Goal: Information Seeking & Learning: Learn about a topic

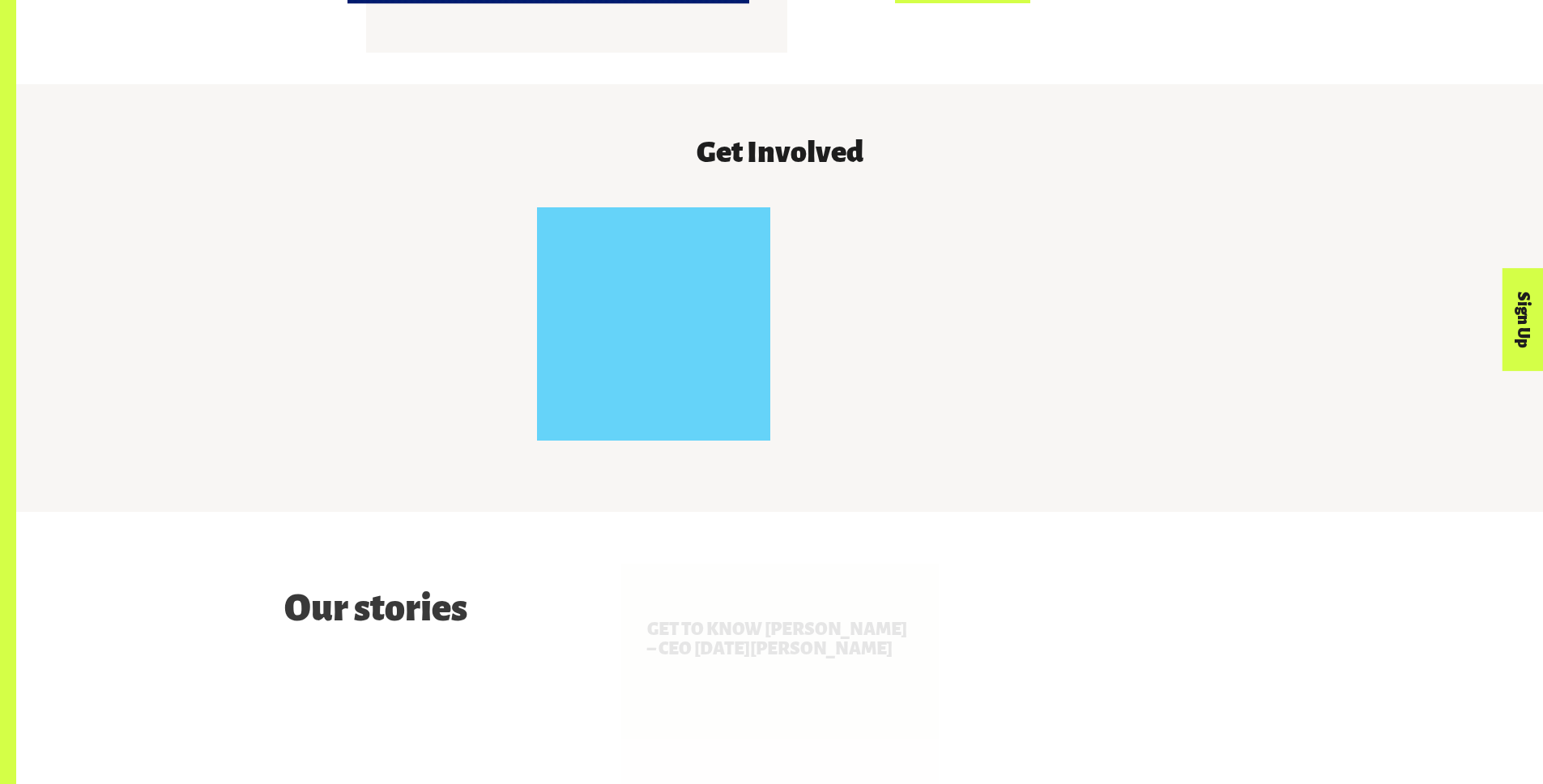
scroll to position [3081, 0]
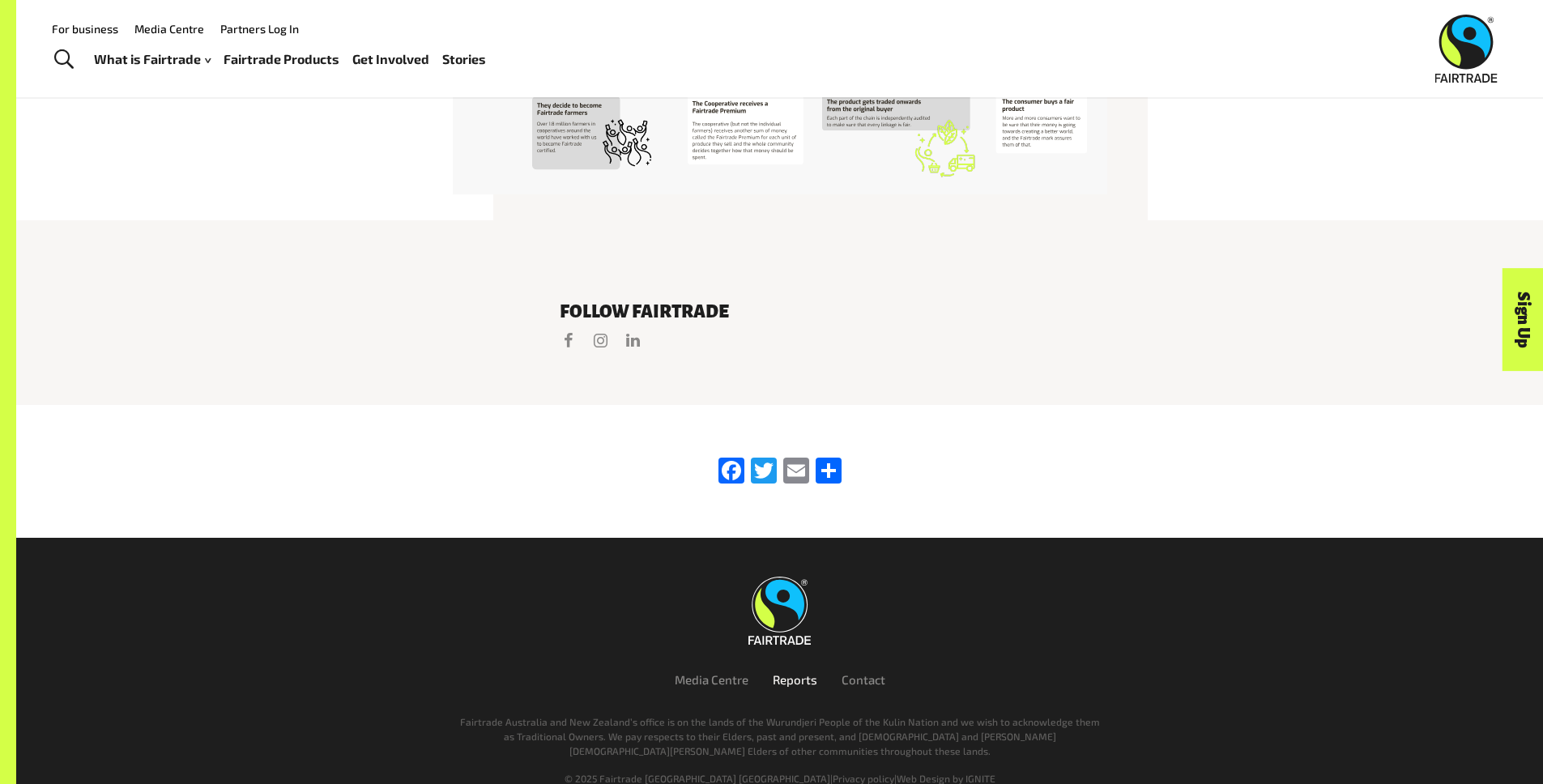
click at [802, 672] on link "Reports" at bounding box center [795, 680] width 45 height 15
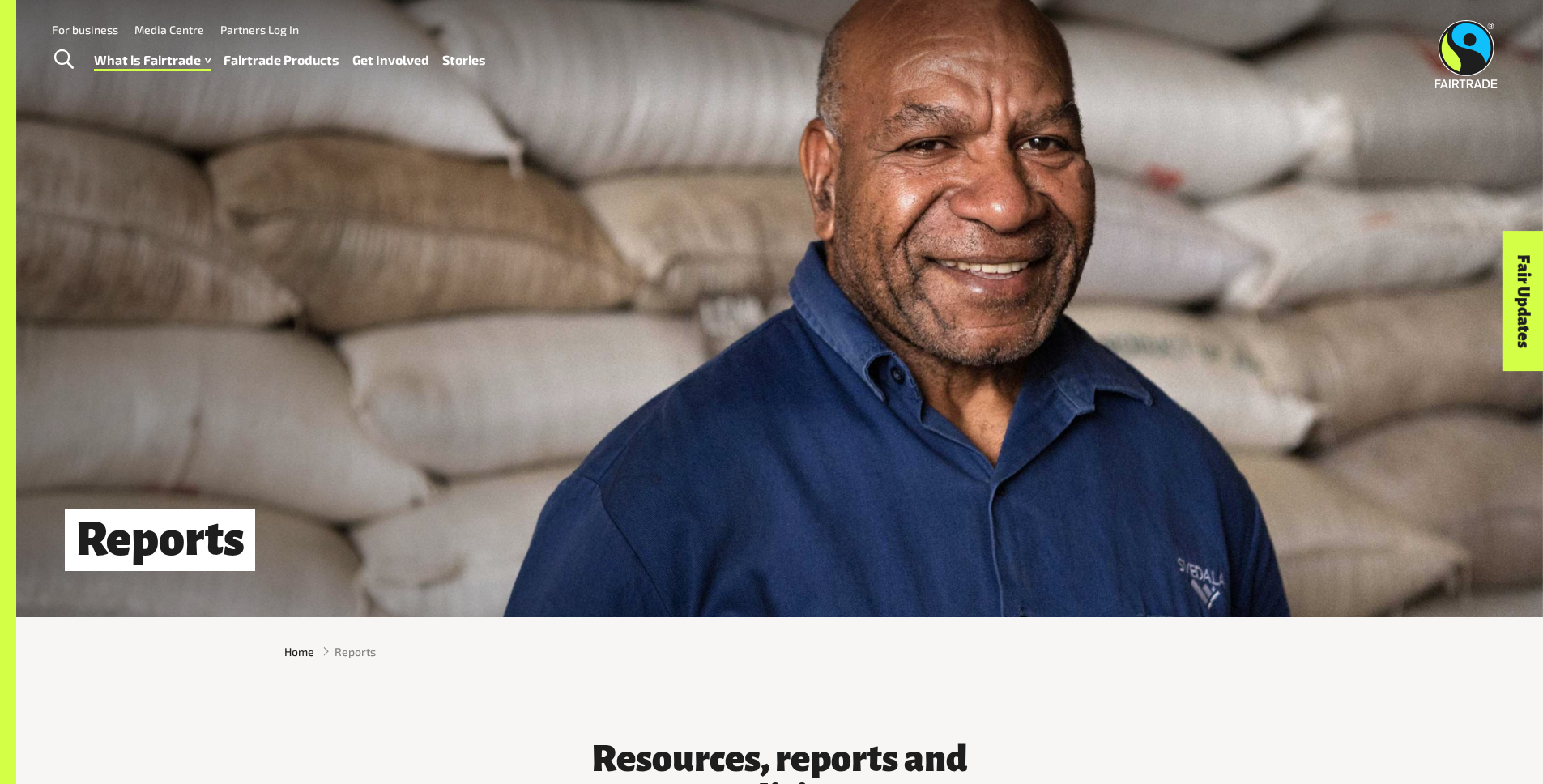
click at [334, 58] on link "Fairtrade Products" at bounding box center [282, 60] width 116 height 23
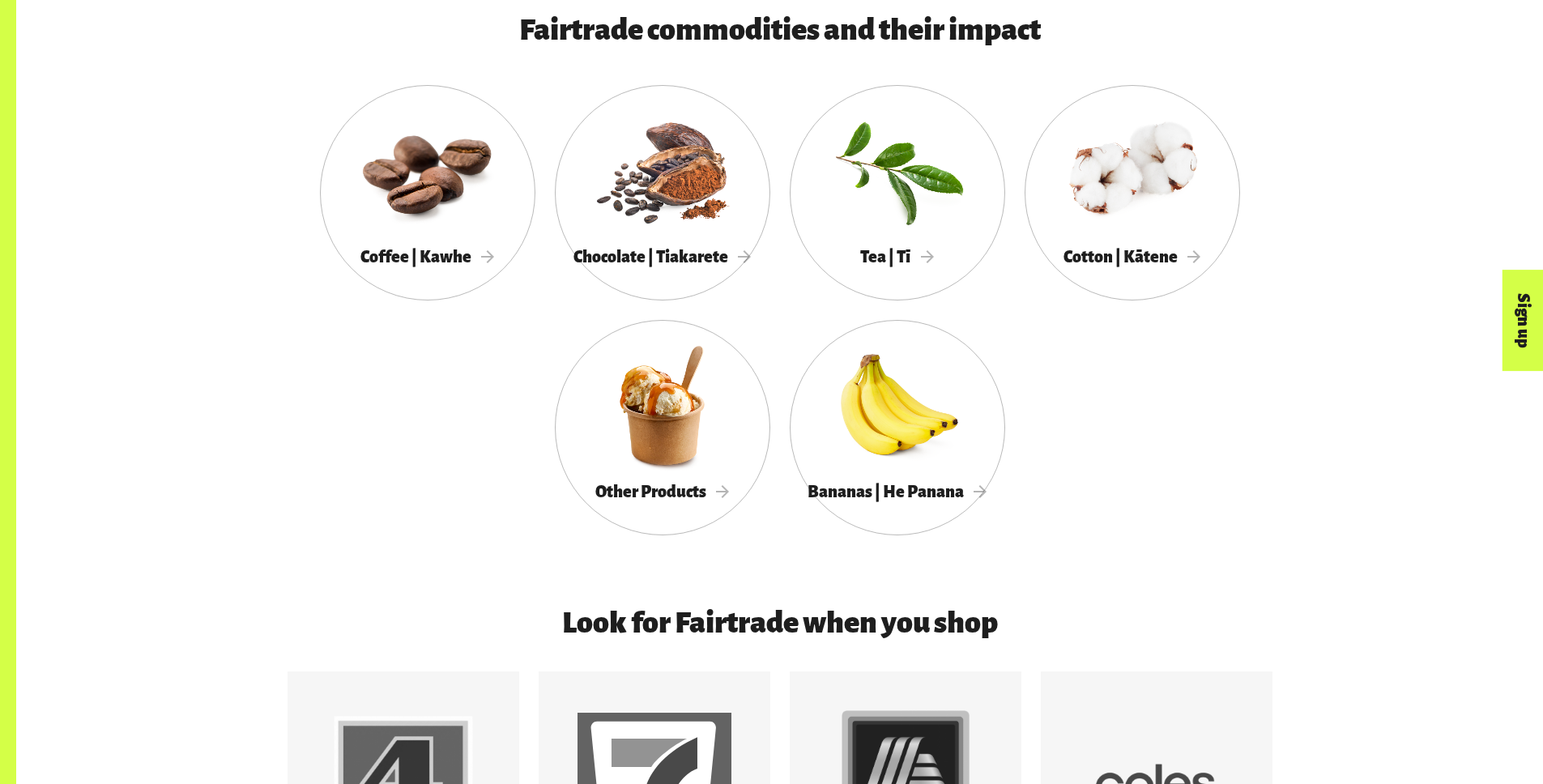
scroll to position [1185, 0]
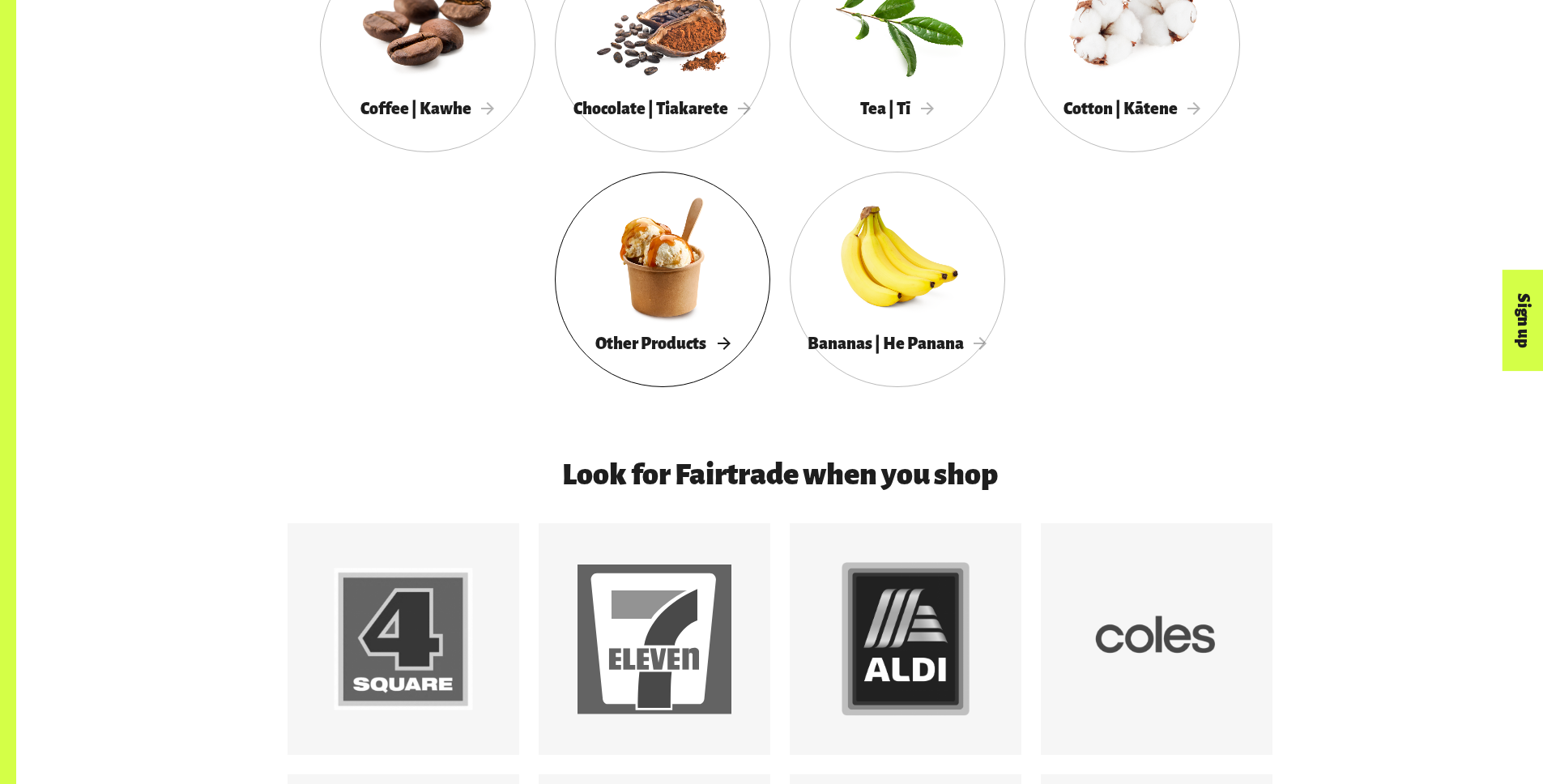
click at [668, 301] on div at bounding box center [663, 257] width 215 height 140
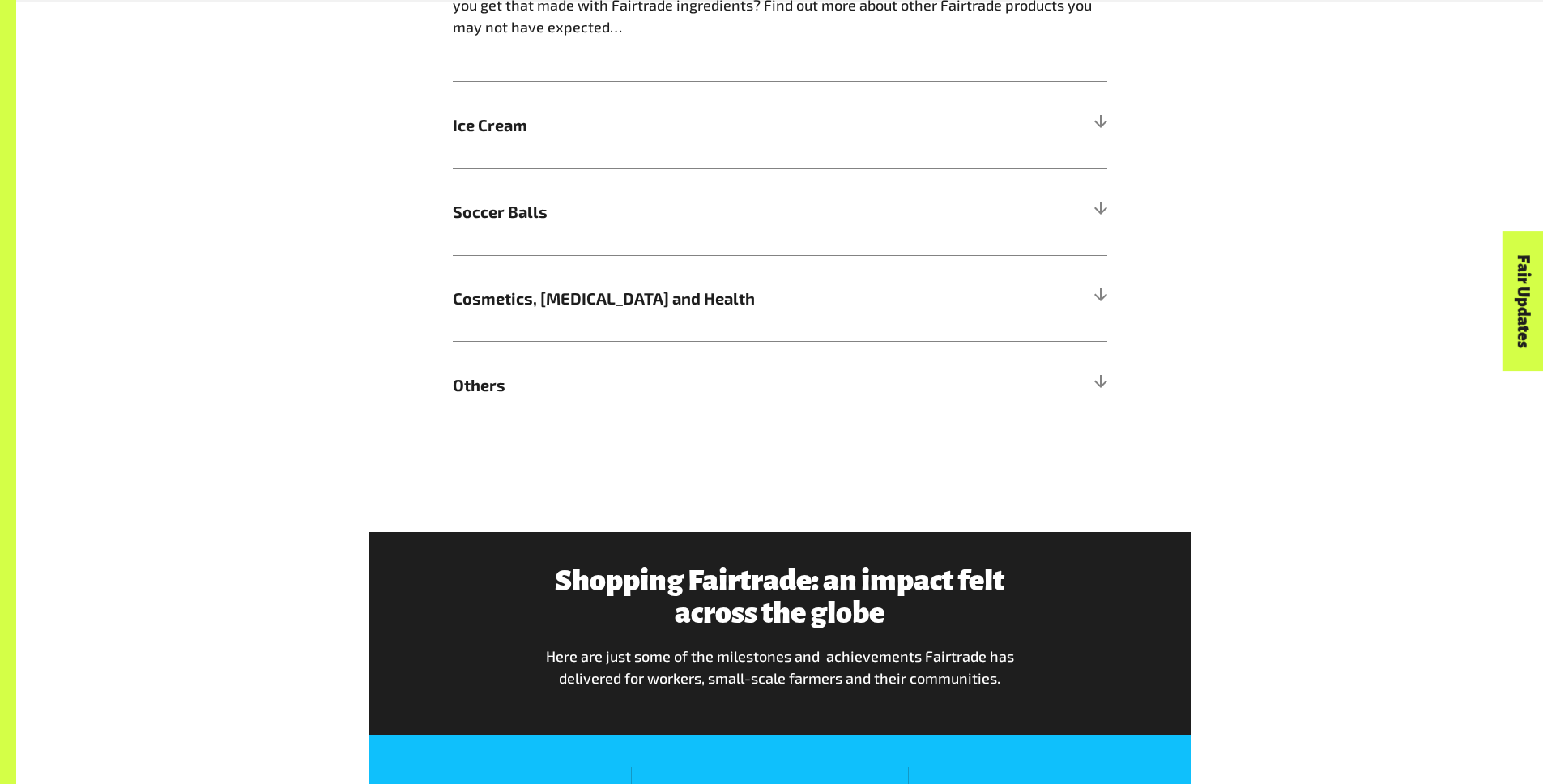
scroll to position [1791, 0]
click at [1107, 390] on div "More Fairtrade products Bet you didn’t know Fairtrade gold can be found in your…" at bounding box center [780, 176] width 674 height 504
click at [1102, 392] on div at bounding box center [1100, 386] width 15 height 15
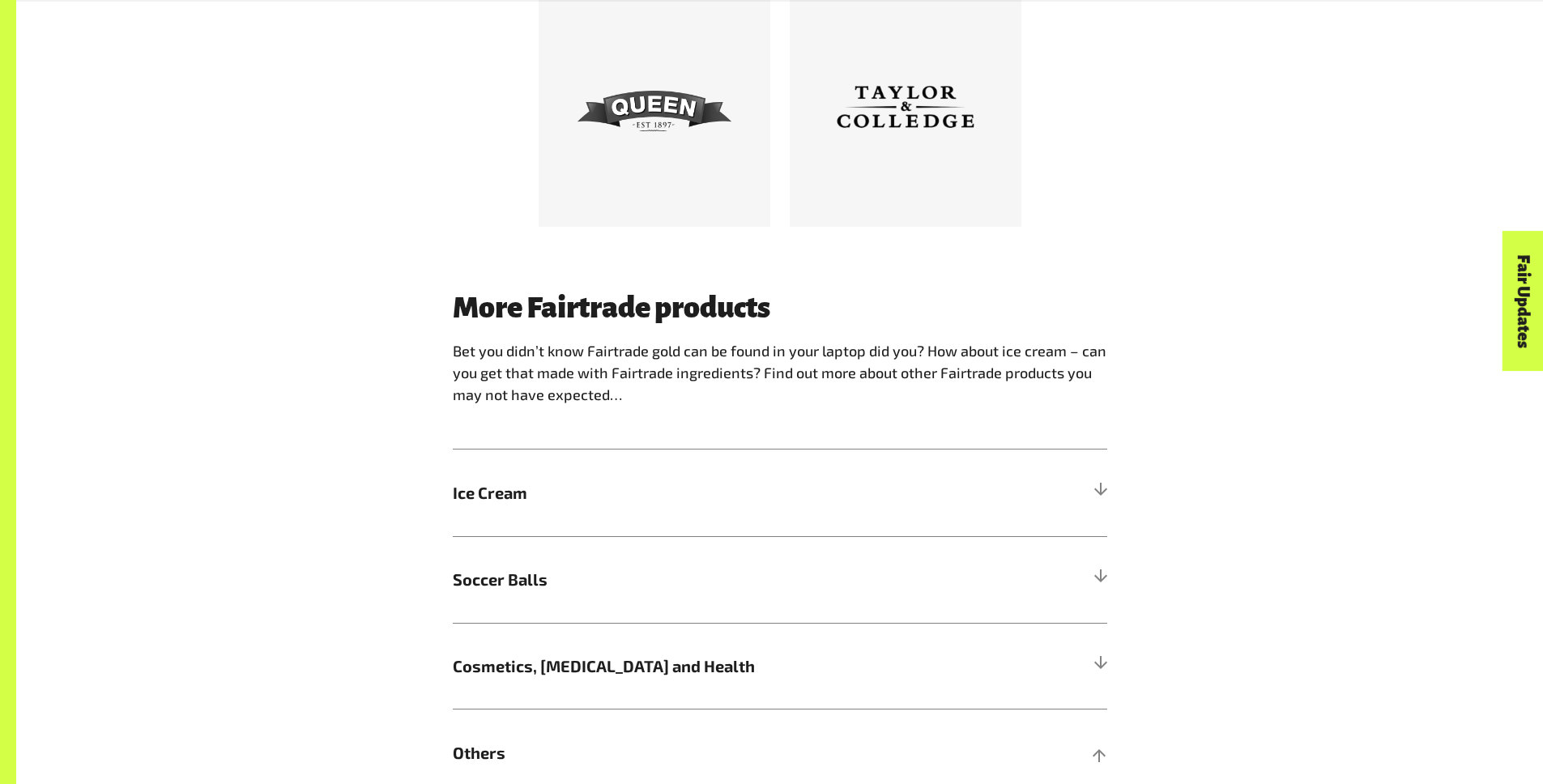
scroll to position [1497, 0]
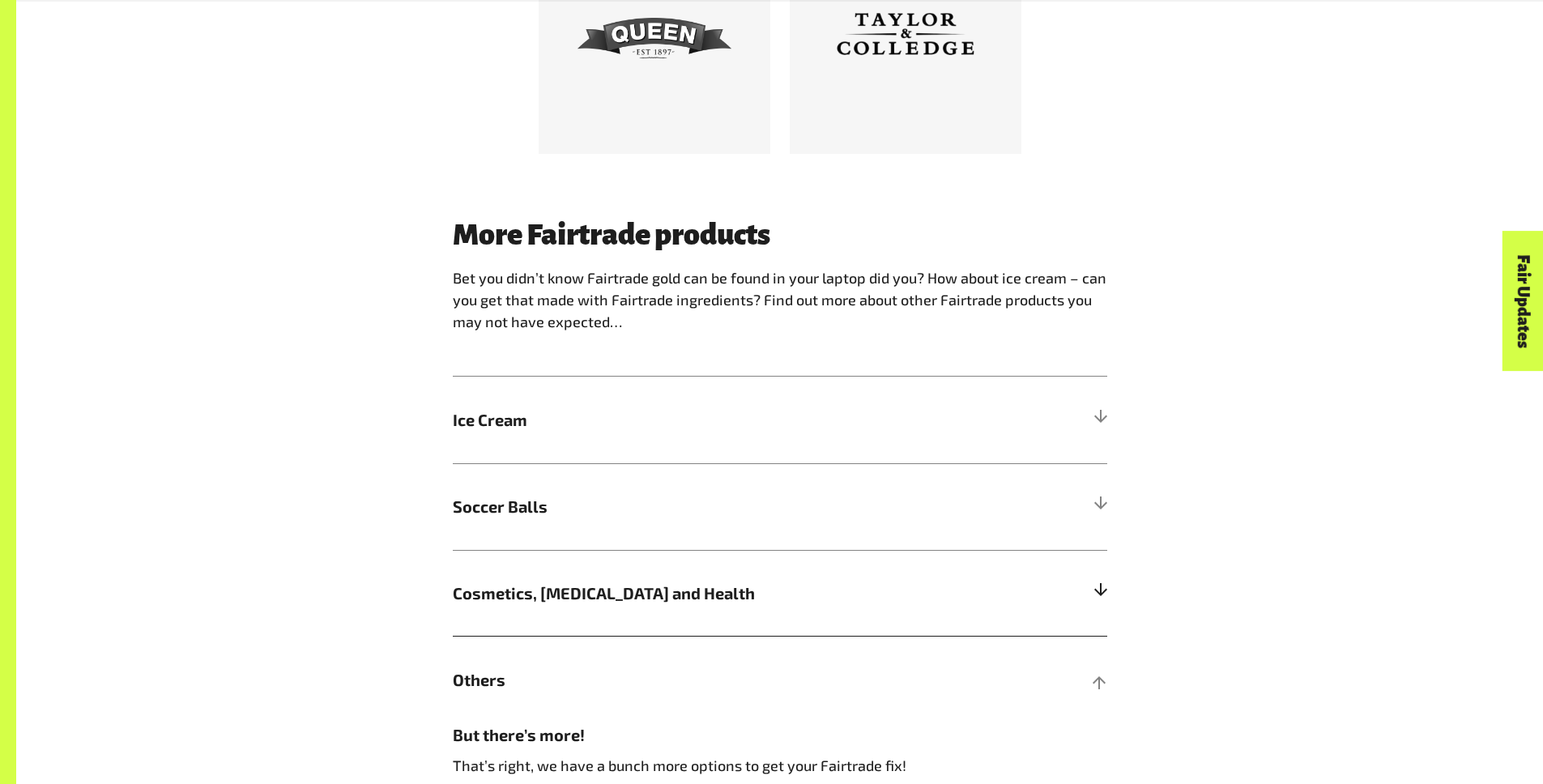
click at [1091, 599] on h5 "Cosmetics, Skin Care and Health" at bounding box center [780, 593] width 654 height 87
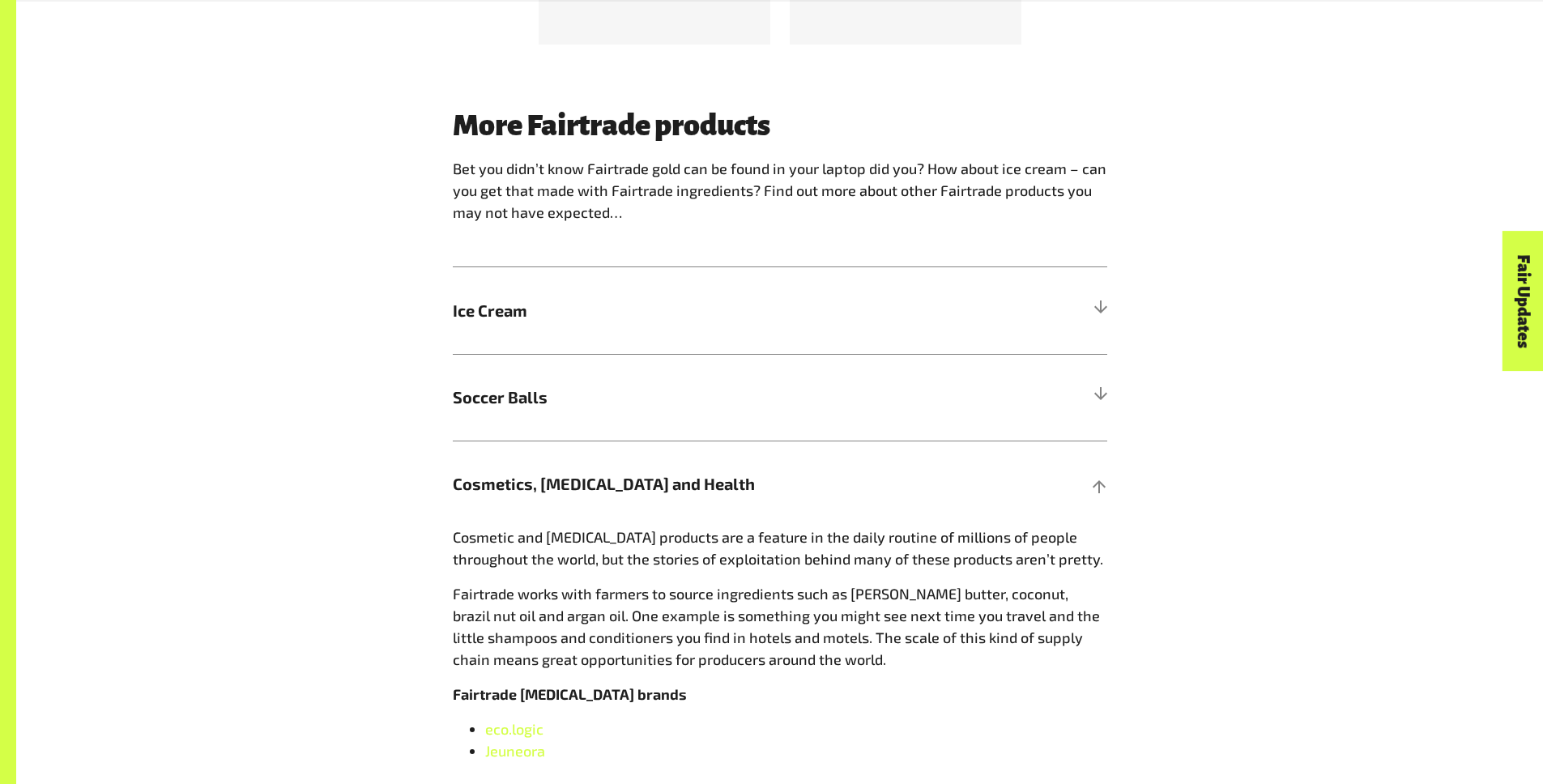
scroll to position [1926, 0]
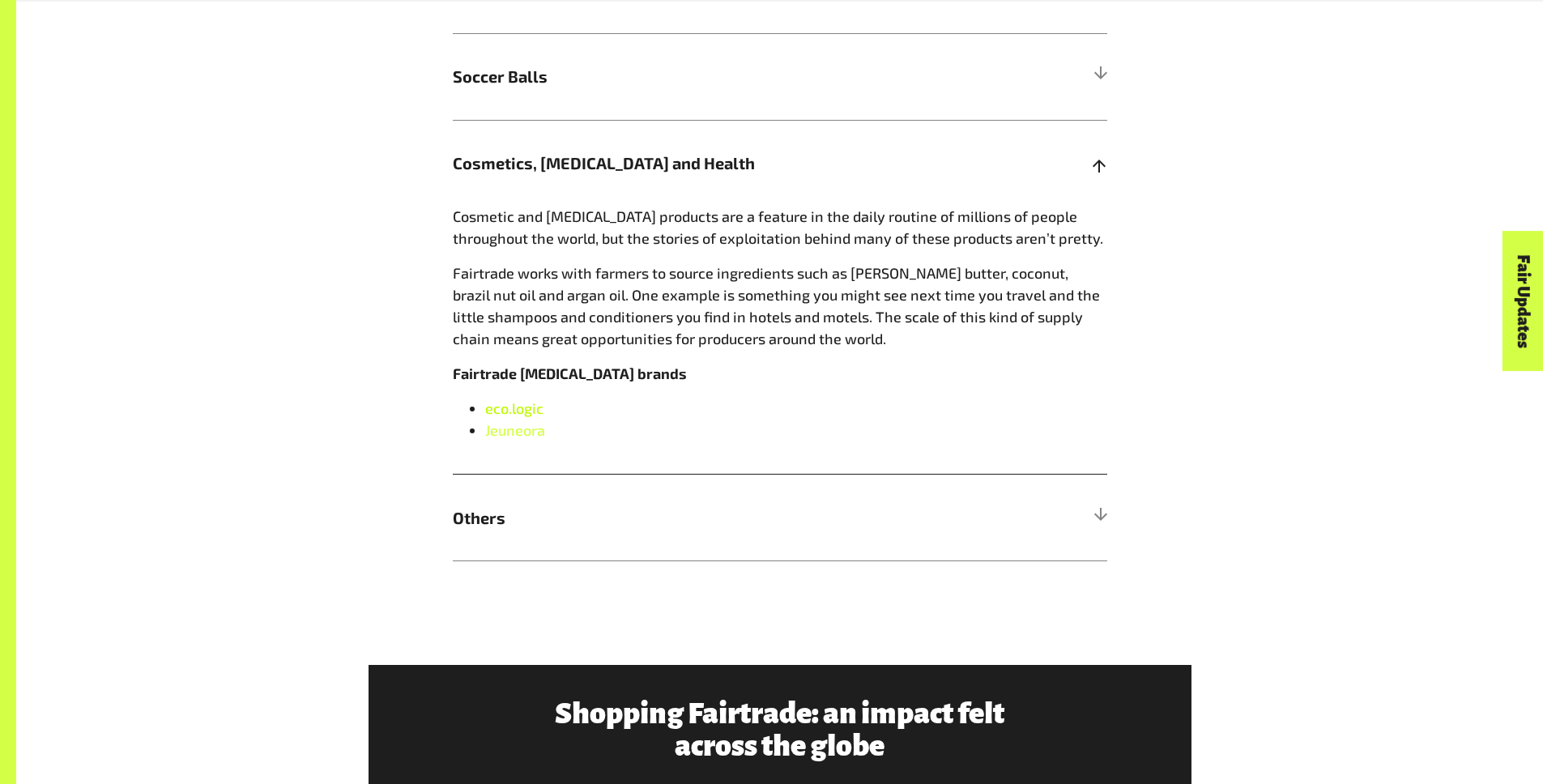
click at [527, 416] on span "eco.logic" at bounding box center [514, 408] width 58 height 18
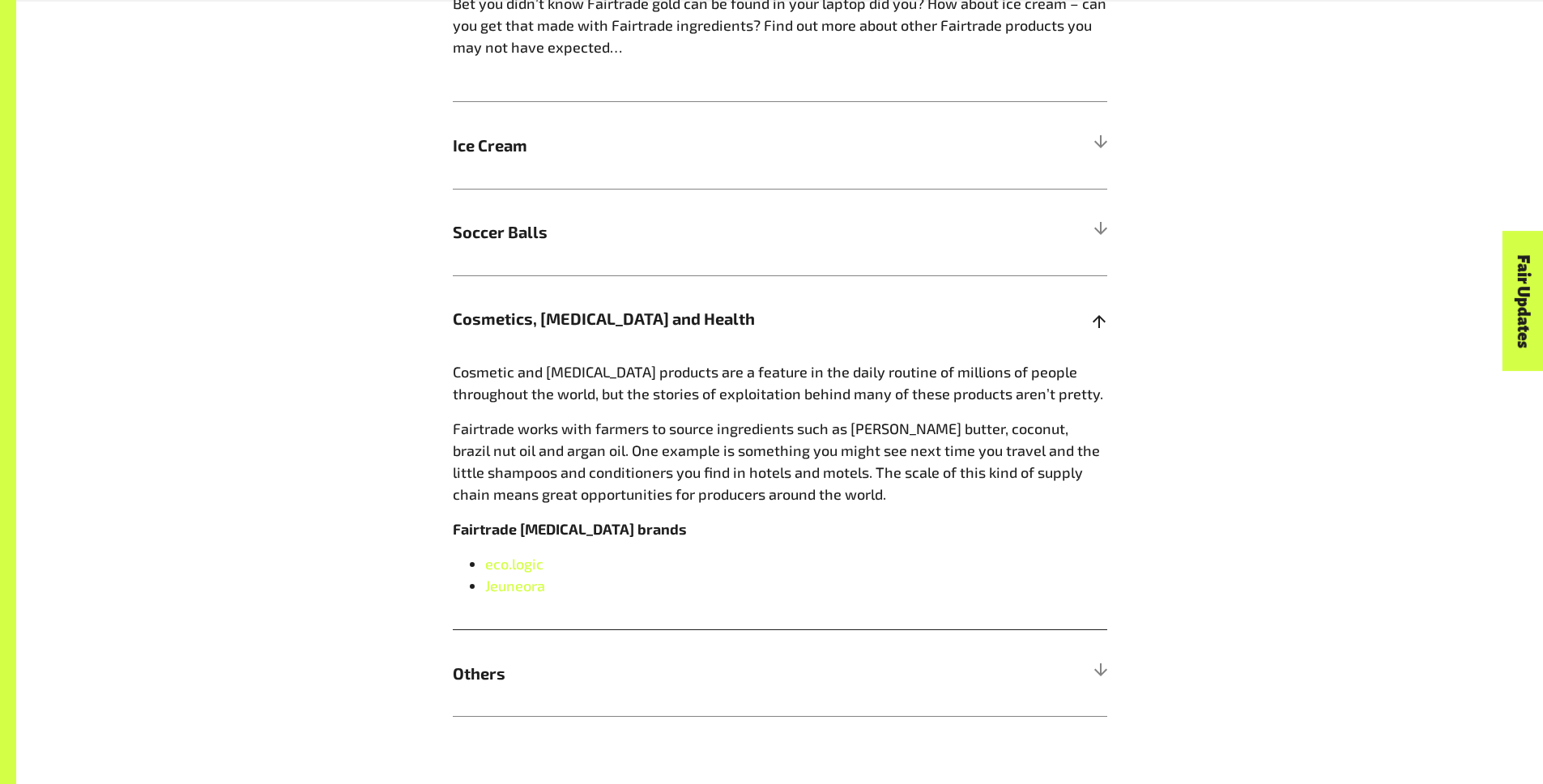
scroll to position [1774, 0]
click at [1107, 137] on div "More Fairtrade products Bet you didn’t know Fairtrade gold can be found in your…" at bounding box center [780, 328] width 674 height 772
click at [1102, 140] on div at bounding box center [1100, 142] width 15 height 15
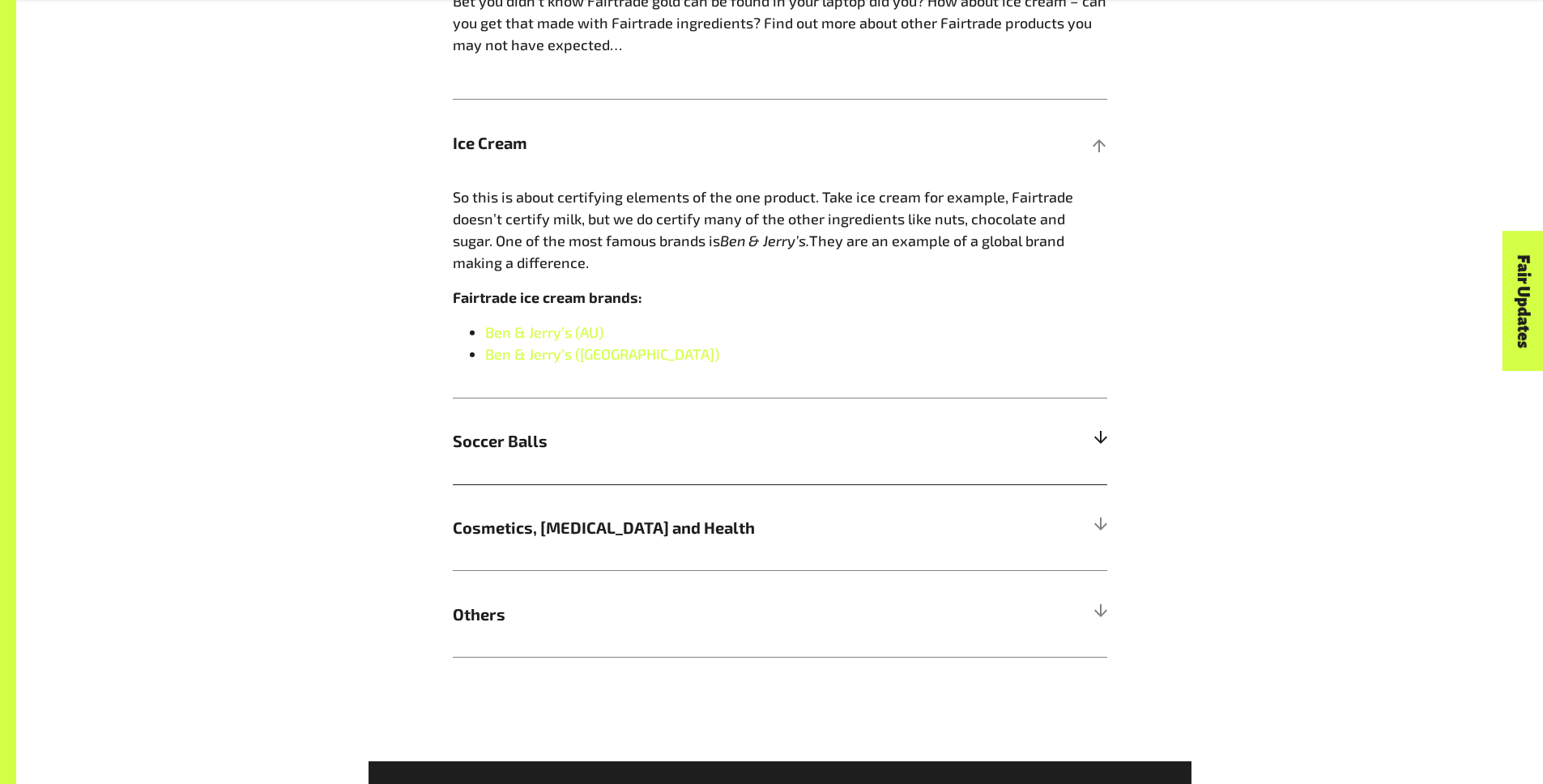
click at [1102, 457] on h5 "Soccer Balls" at bounding box center [780, 440] width 654 height 87
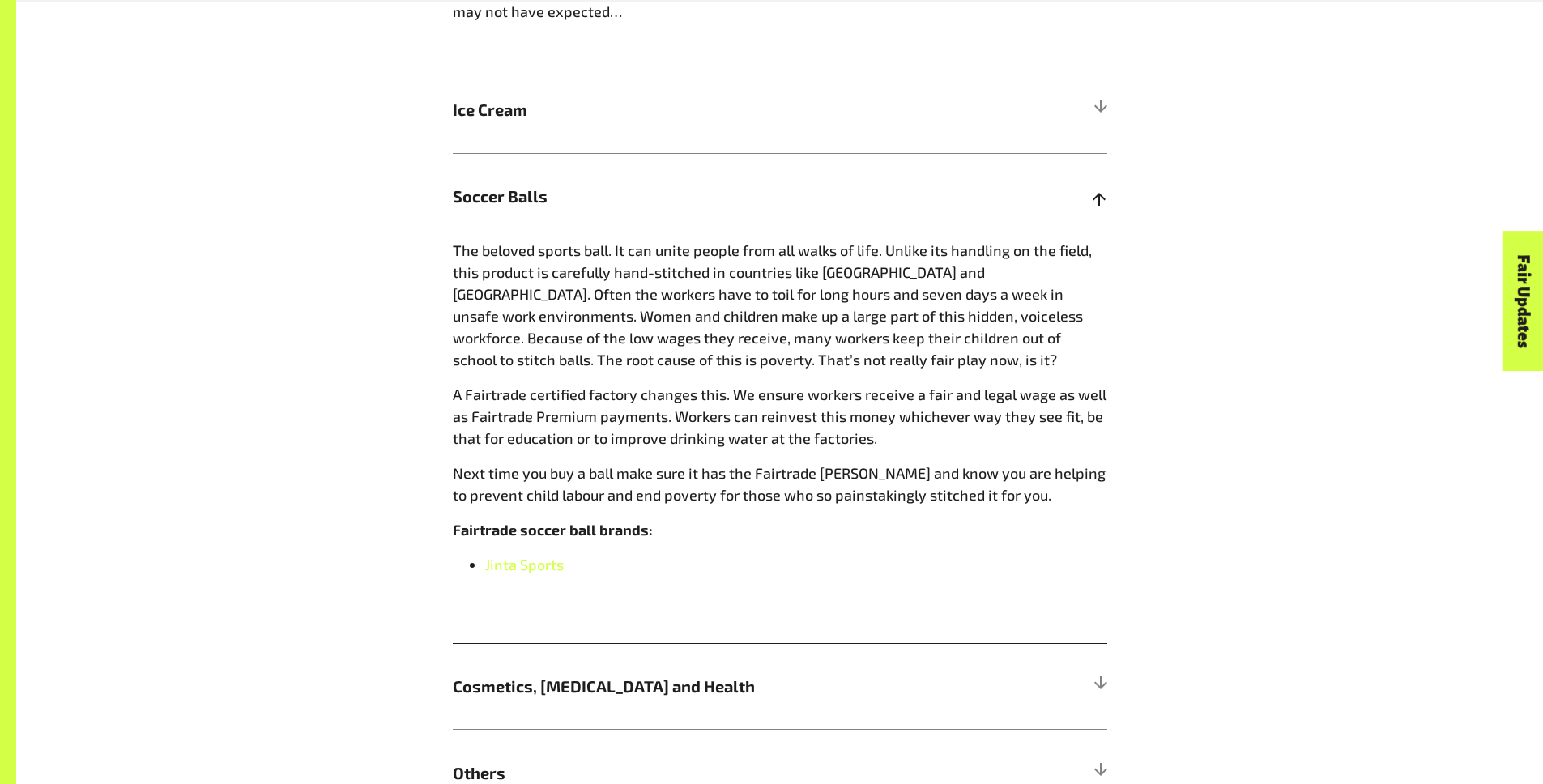
scroll to position [1895, 0]
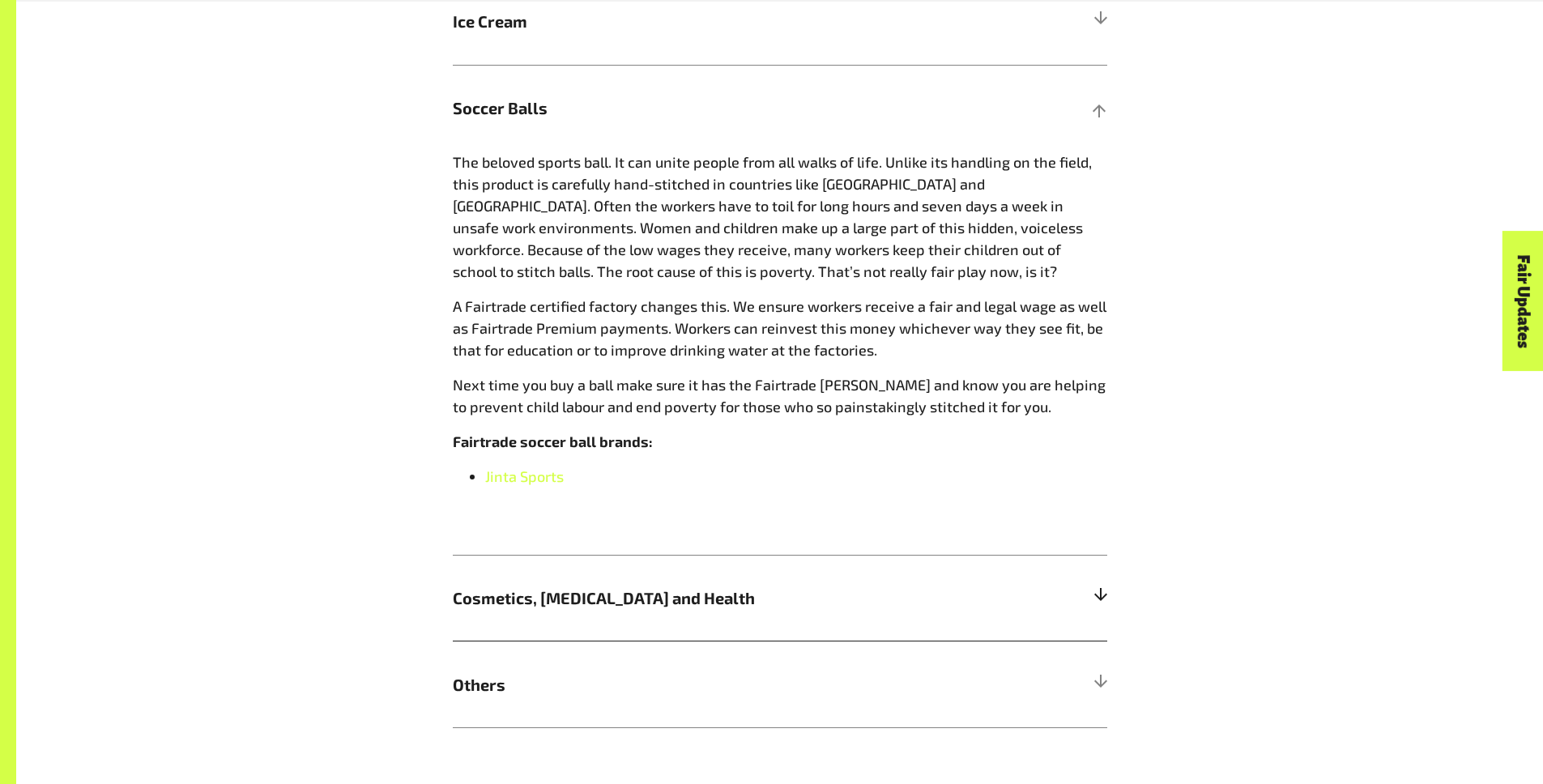
click at [1104, 601] on div at bounding box center [1100, 598] width 15 height 15
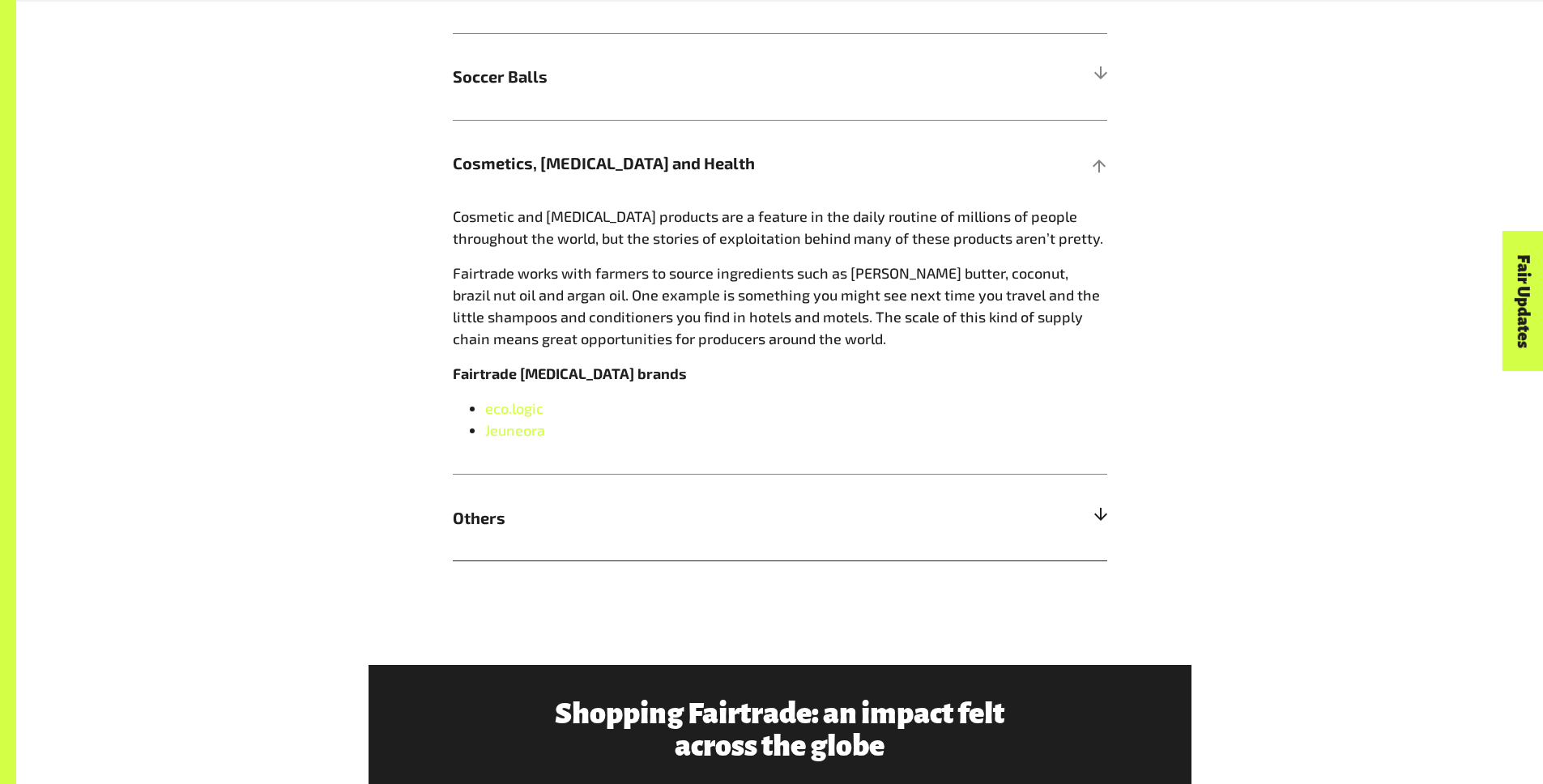
scroll to position [1930, 0]
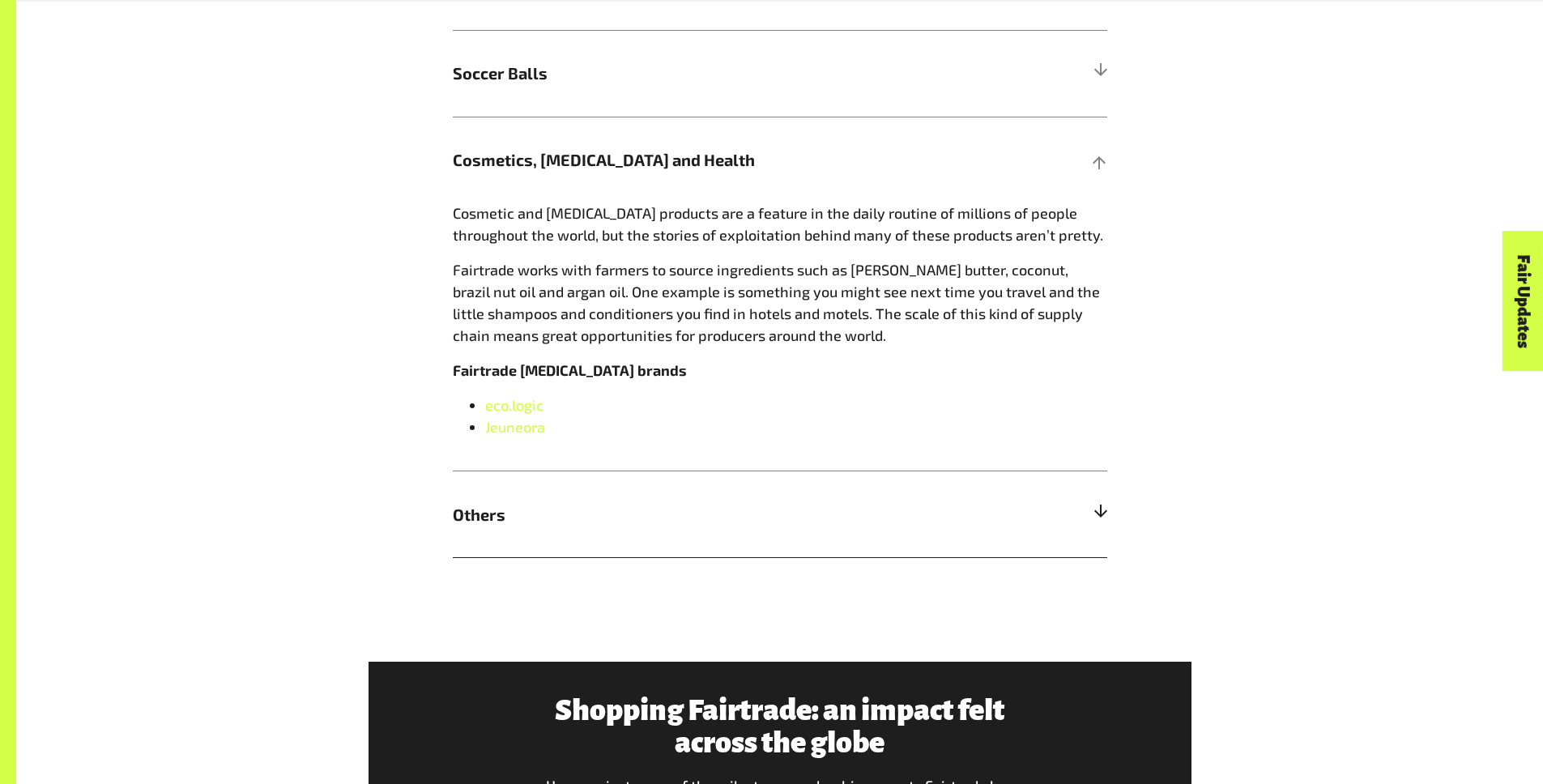
click at [1070, 503] on h5 "Others" at bounding box center [780, 513] width 654 height 87
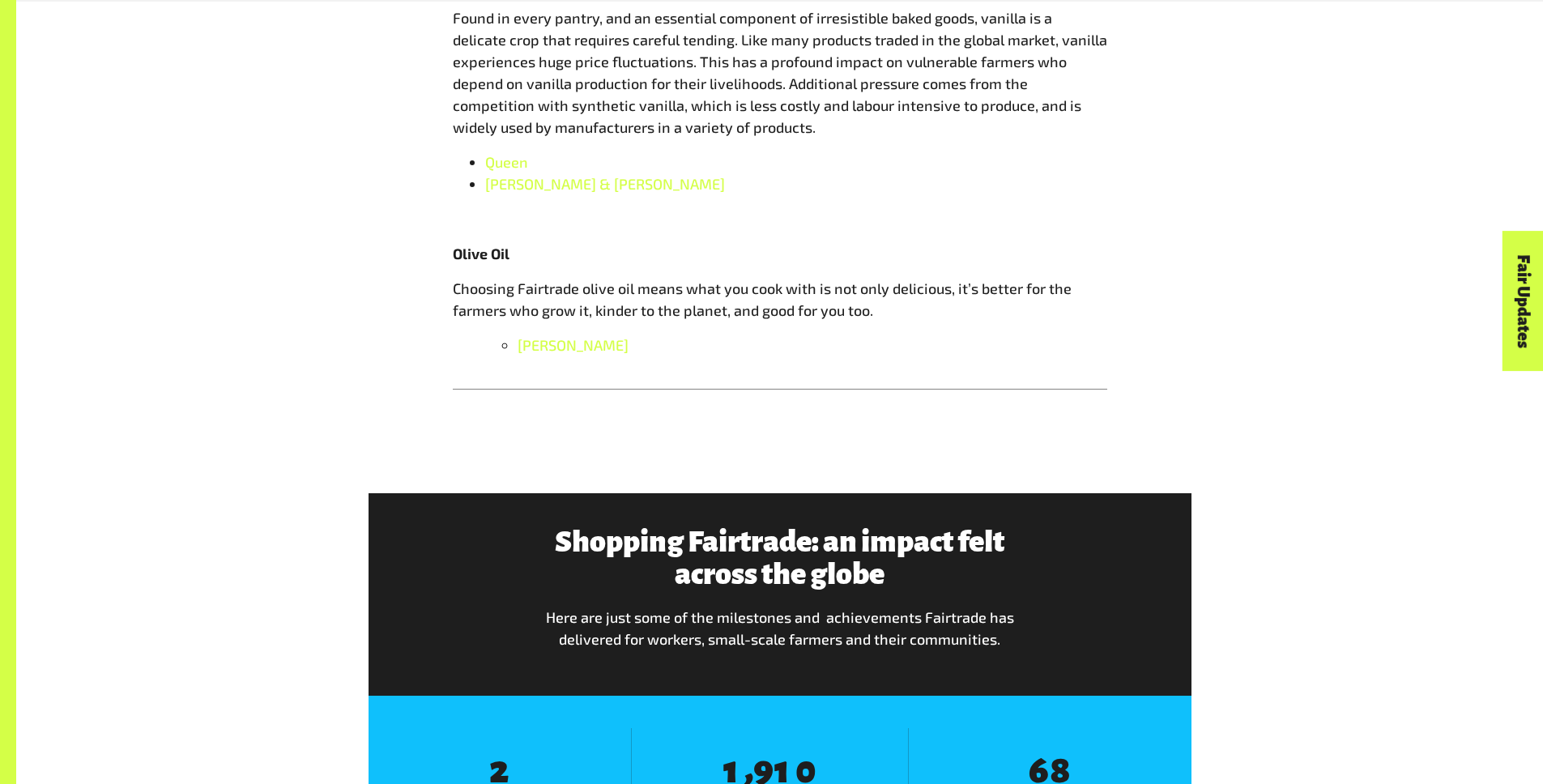
scroll to position [2718, 0]
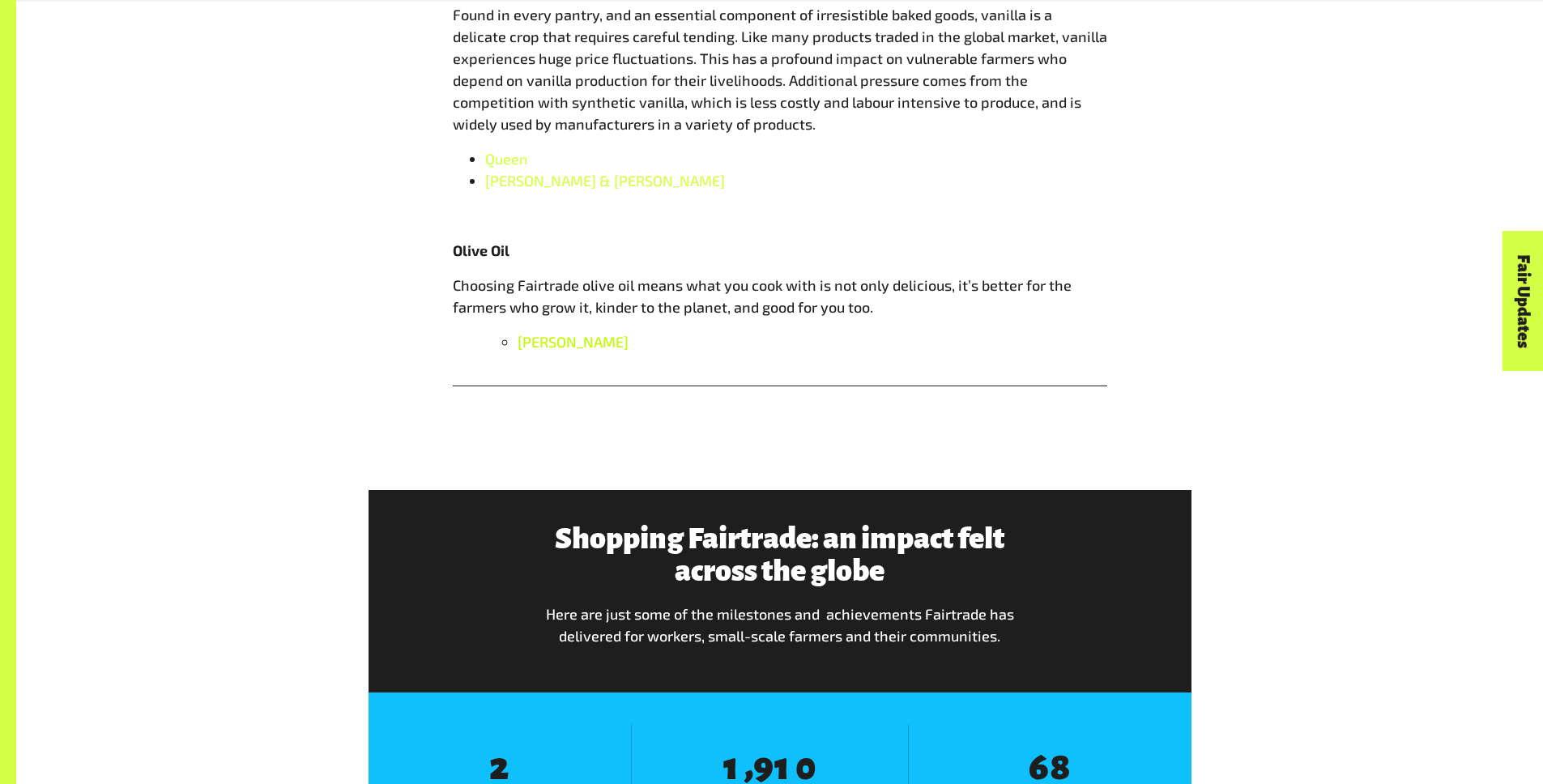
click at [544, 349] on link "Al’ard" at bounding box center [573, 342] width 111 height 18
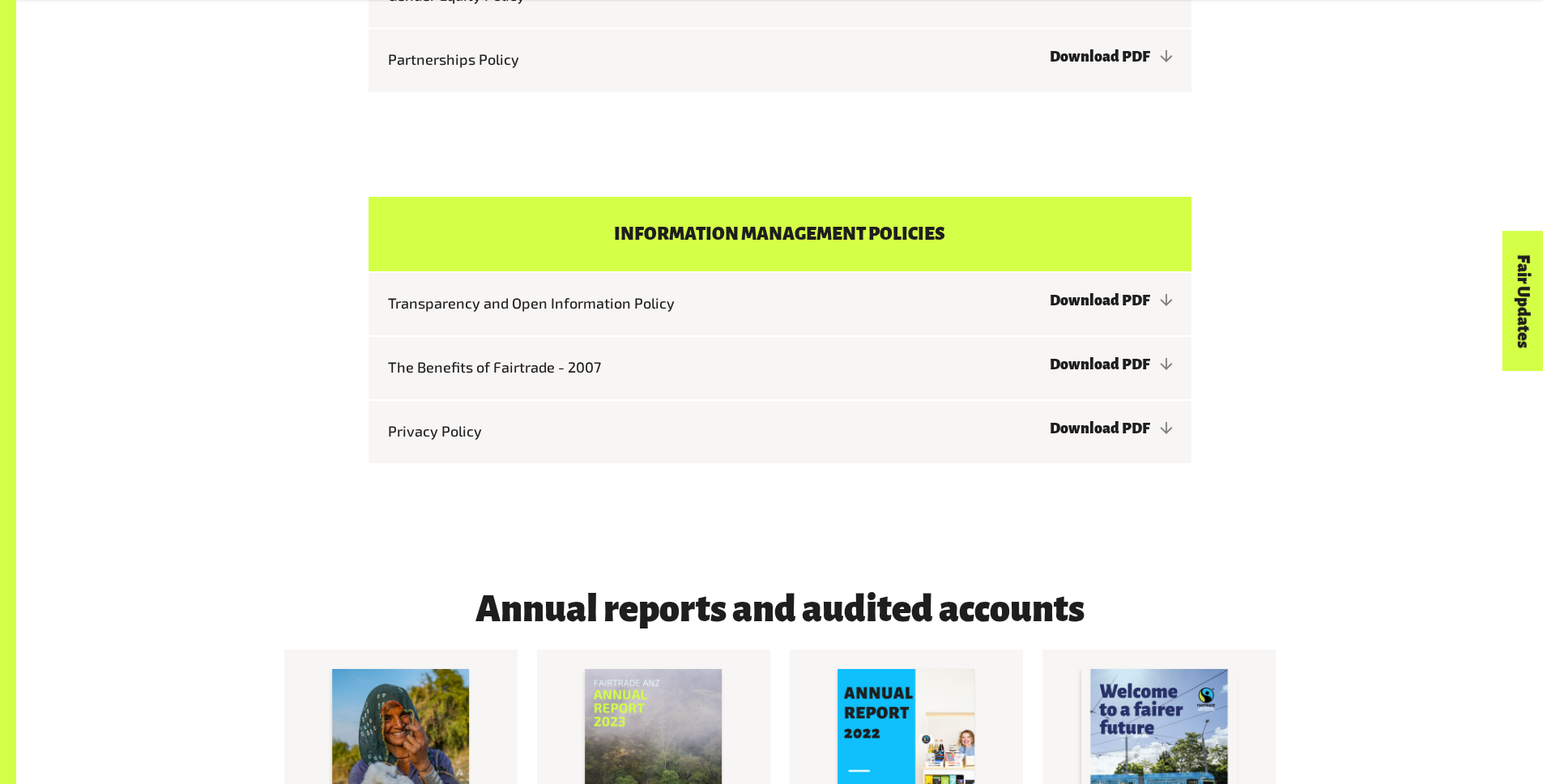
scroll to position [6136, 0]
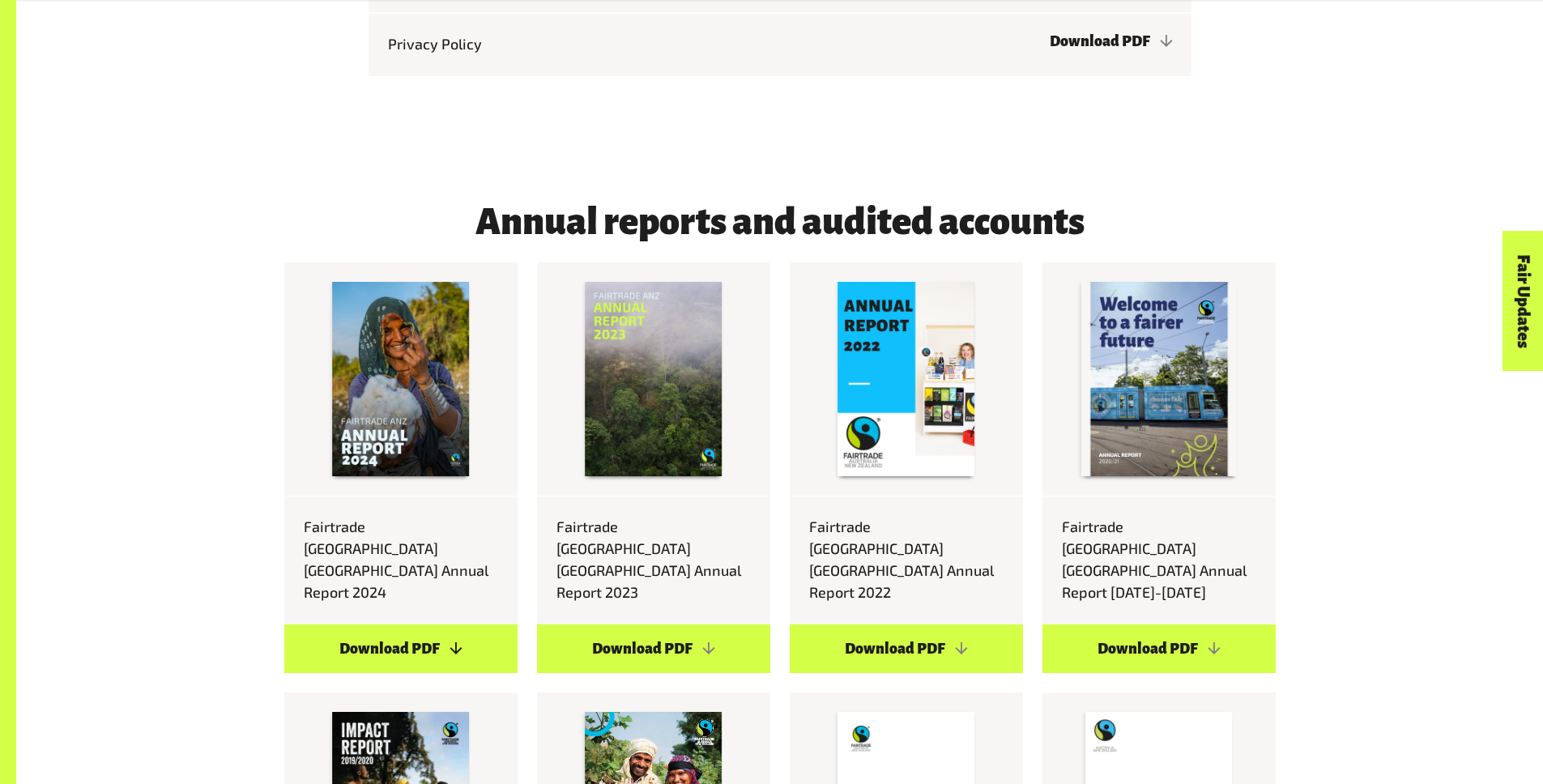
click at [444, 624] on link "Download PDF" at bounding box center [401, 648] width 234 height 49
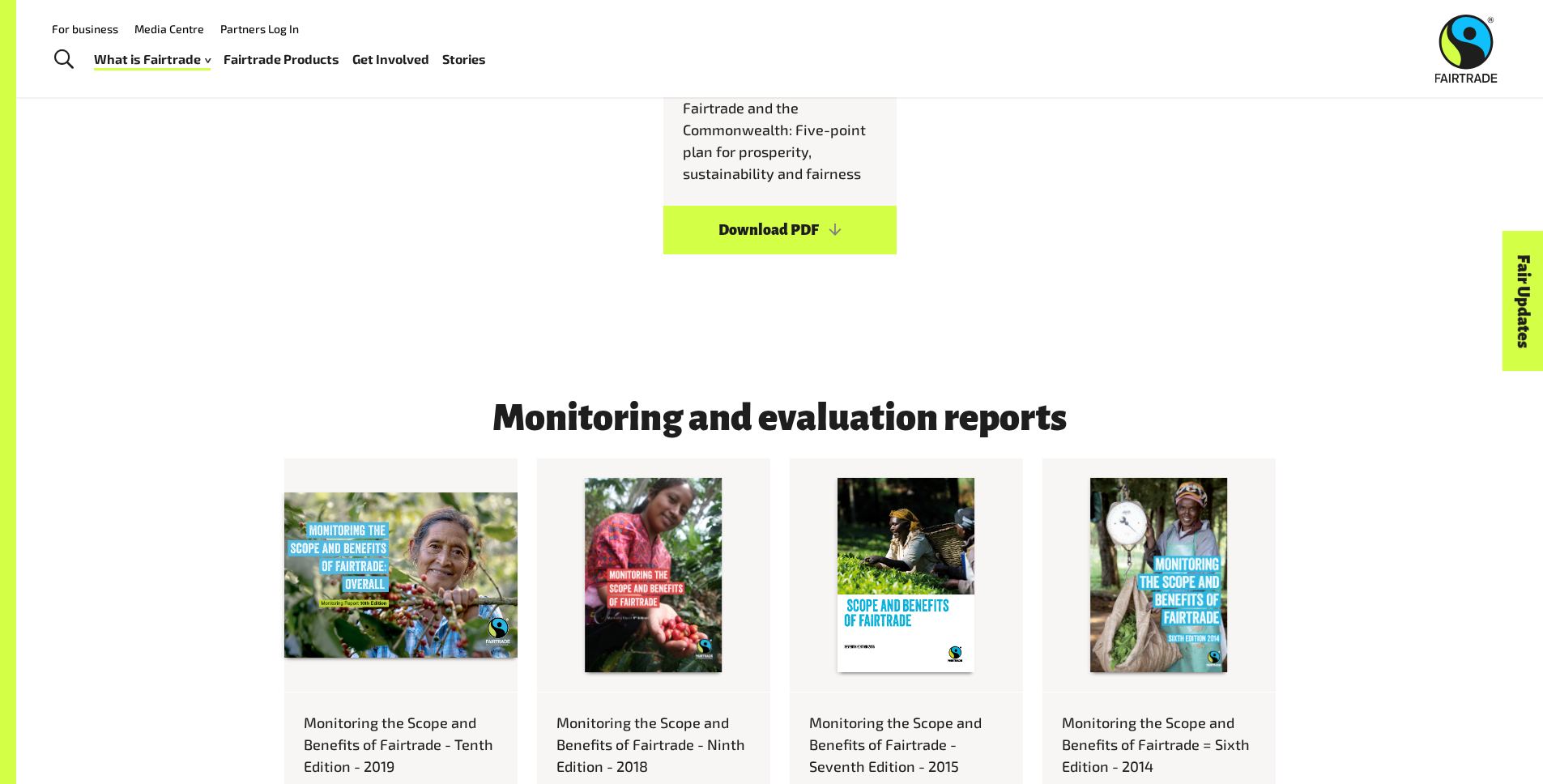
scroll to position [2159, 0]
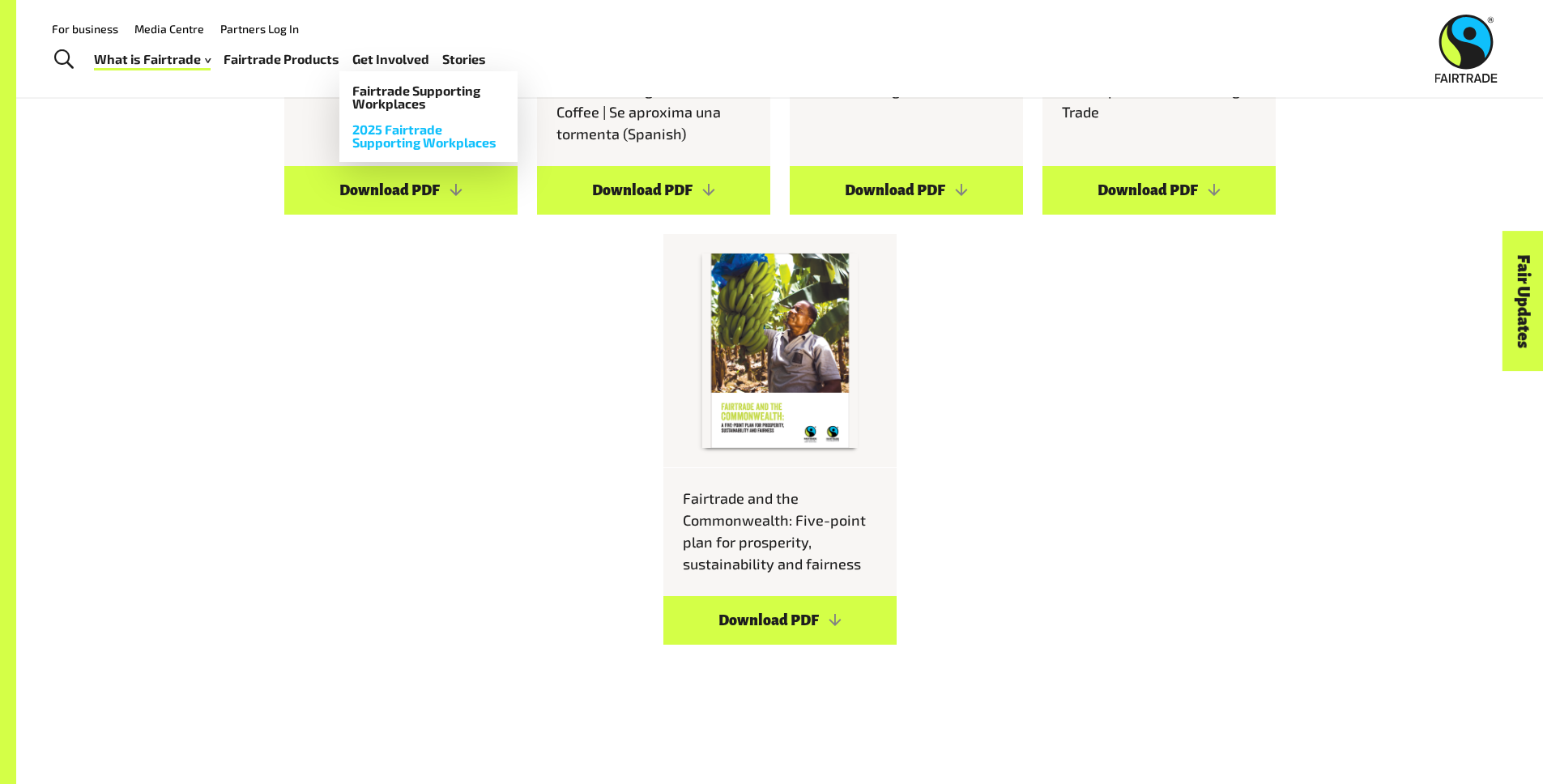
click at [415, 146] on link "2025 Fairtrade Supporting Workplaces" at bounding box center [428, 136] width 178 height 39
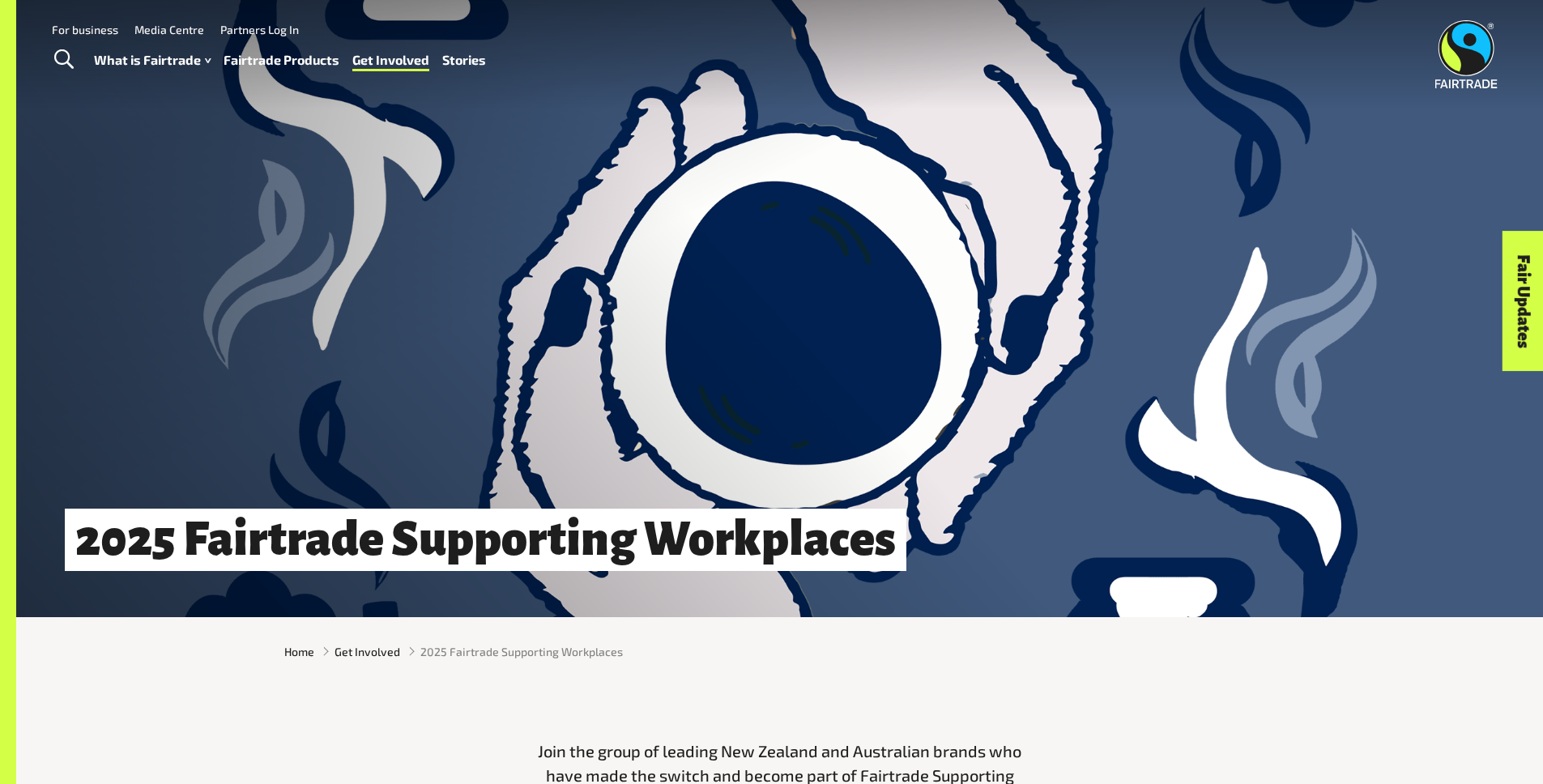
click at [268, 60] on link "Fairtrade Products" at bounding box center [282, 60] width 116 height 23
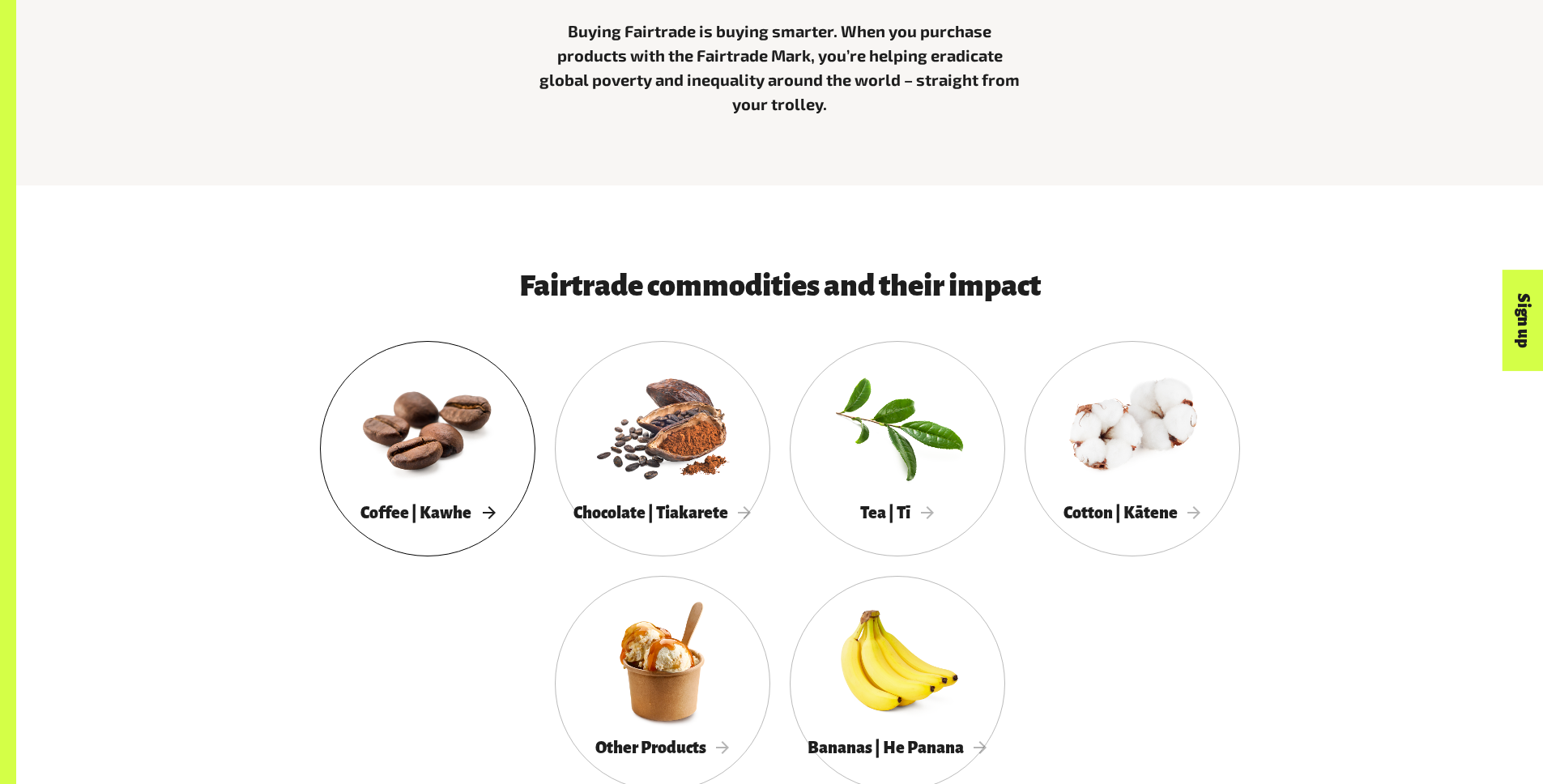
click at [427, 452] on div at bounding box center [427, 426] width 215 height 140
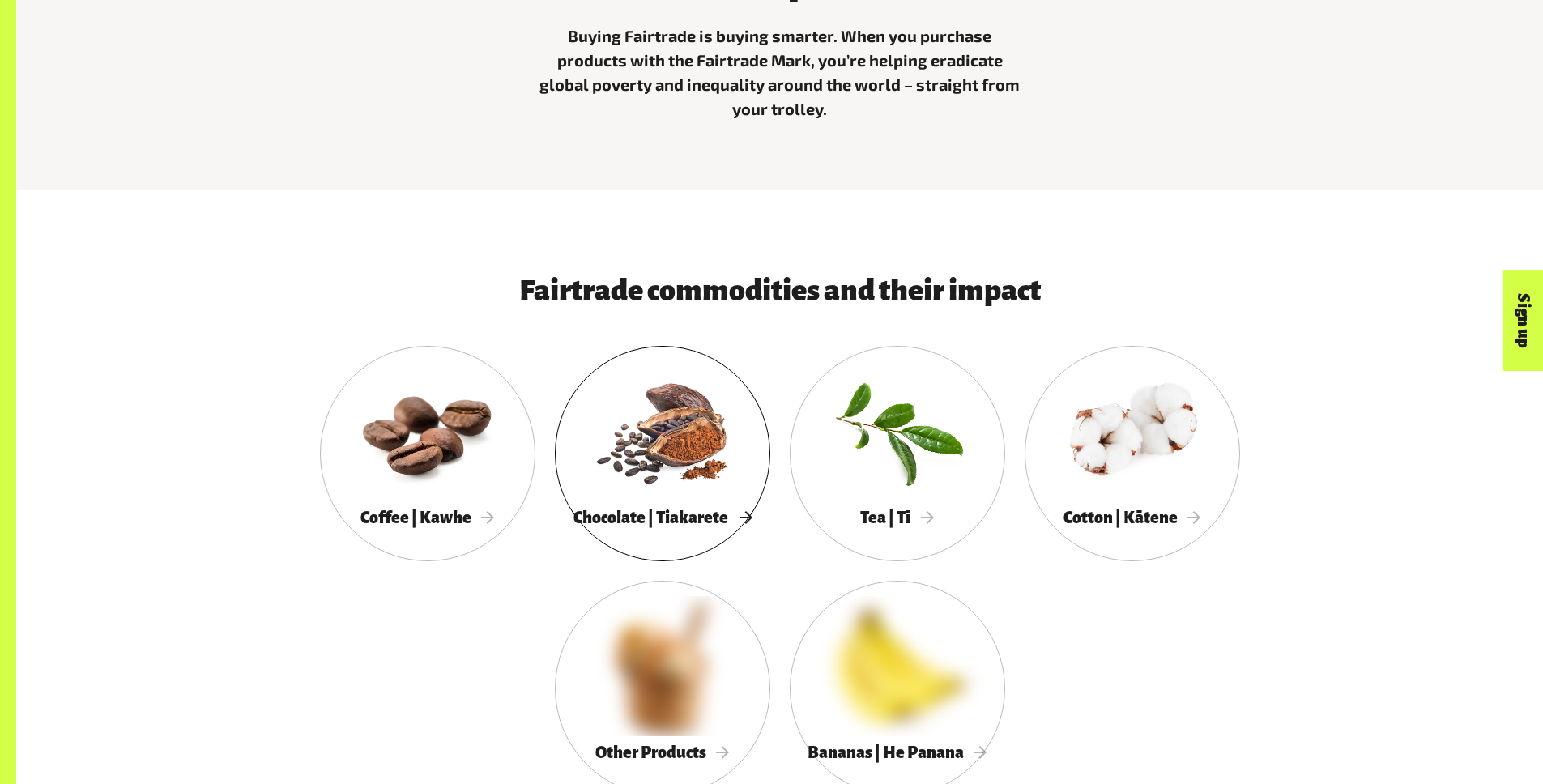
scroll to position [781, 0]
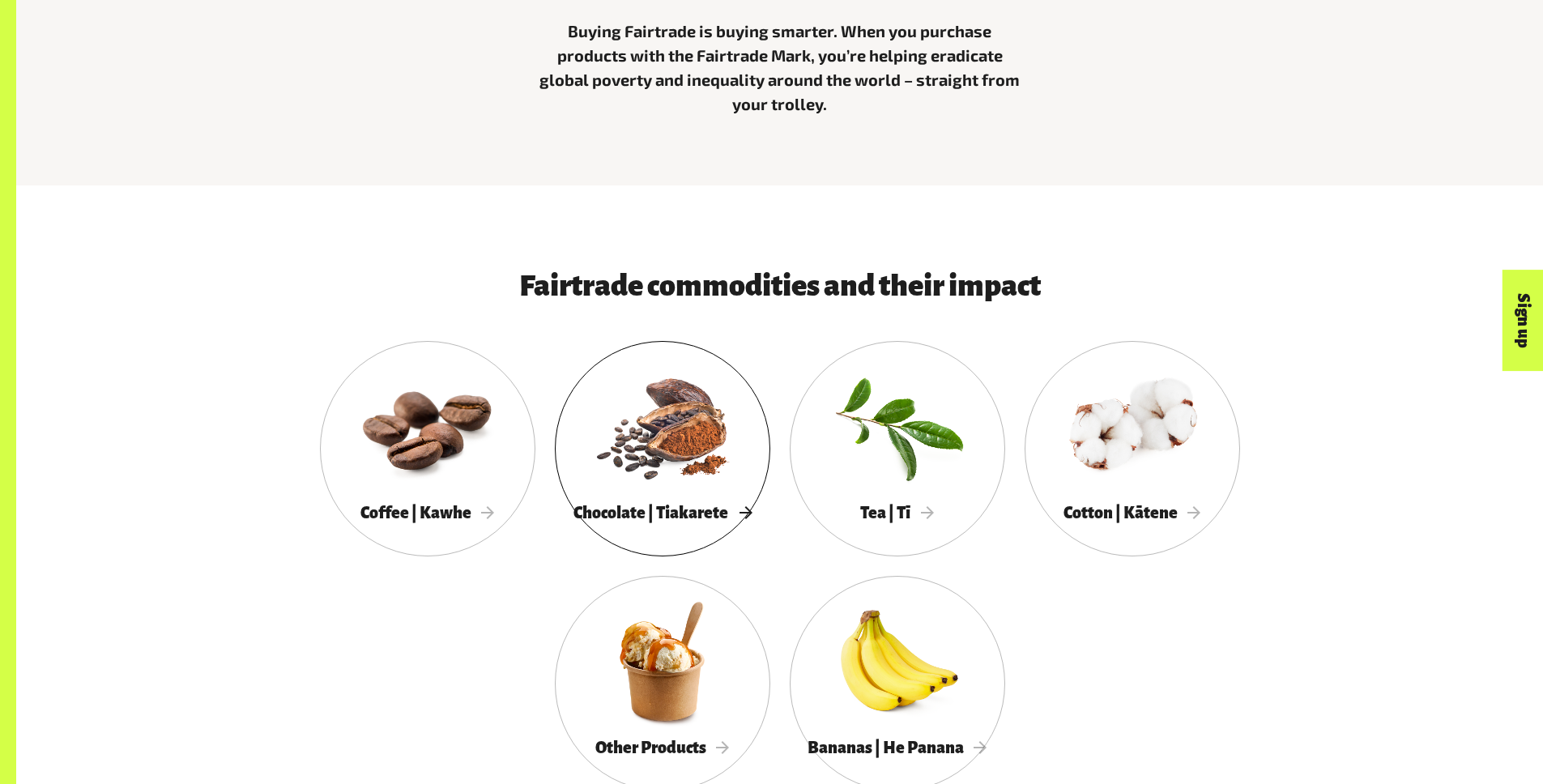
click at [651, 486] on div at bounding box center [663, 426] width 215 height 140
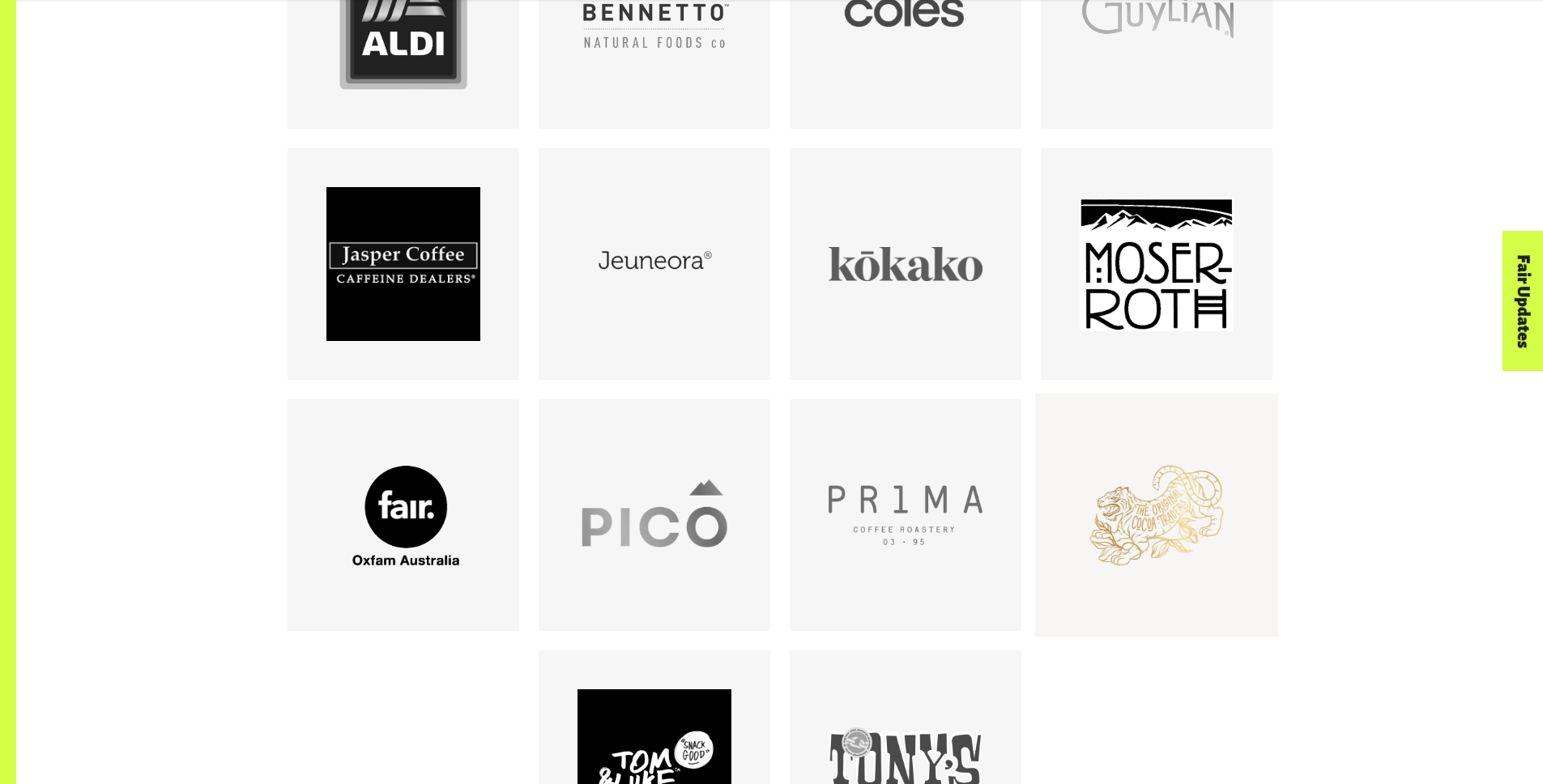
scroll to position [1388, 0]
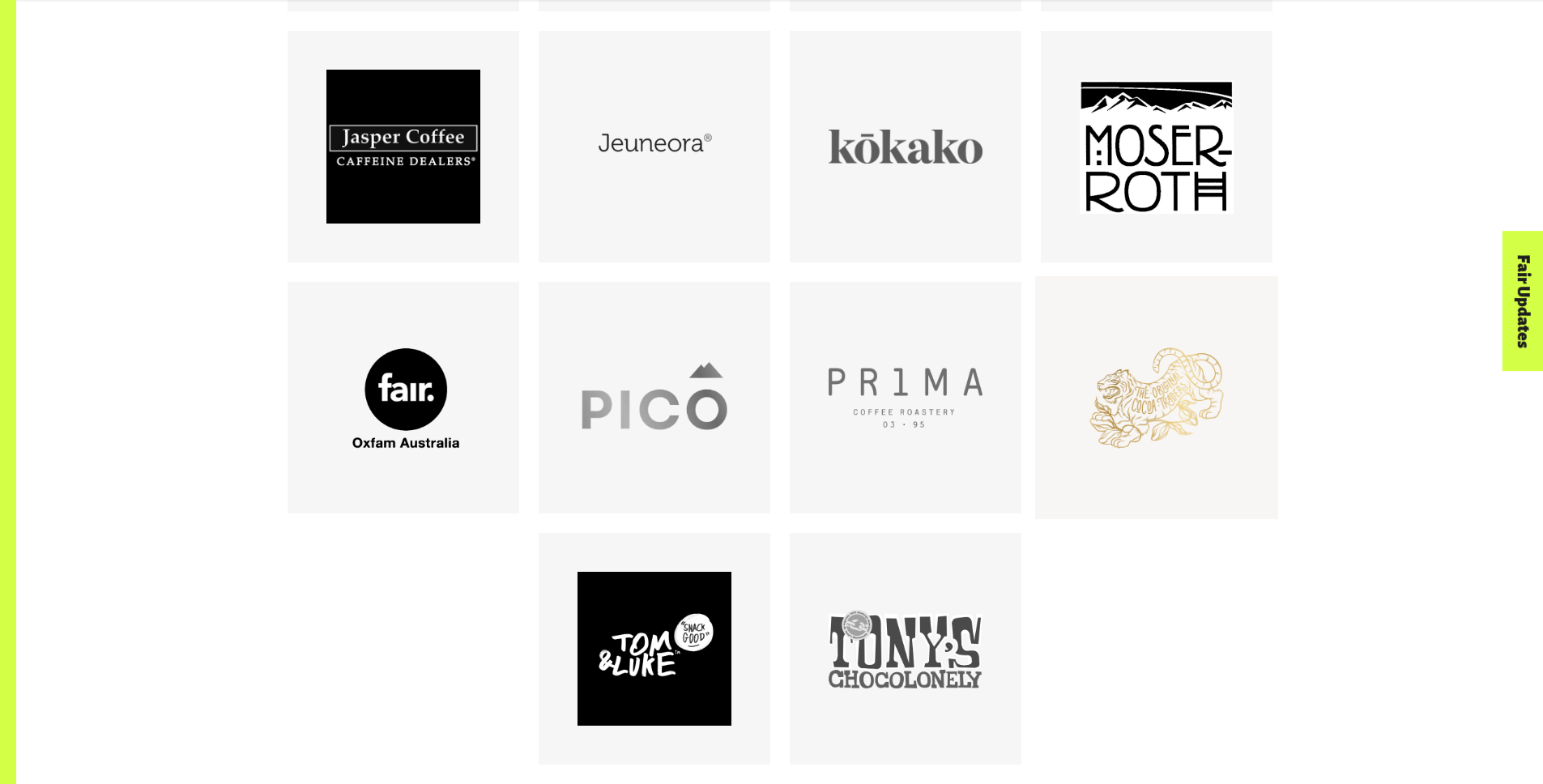
click at [1155, 393] on div at bounding box center [1157, 397] width 154 height 154
